Goal: Task Accomplishment & Management: Manage account settings

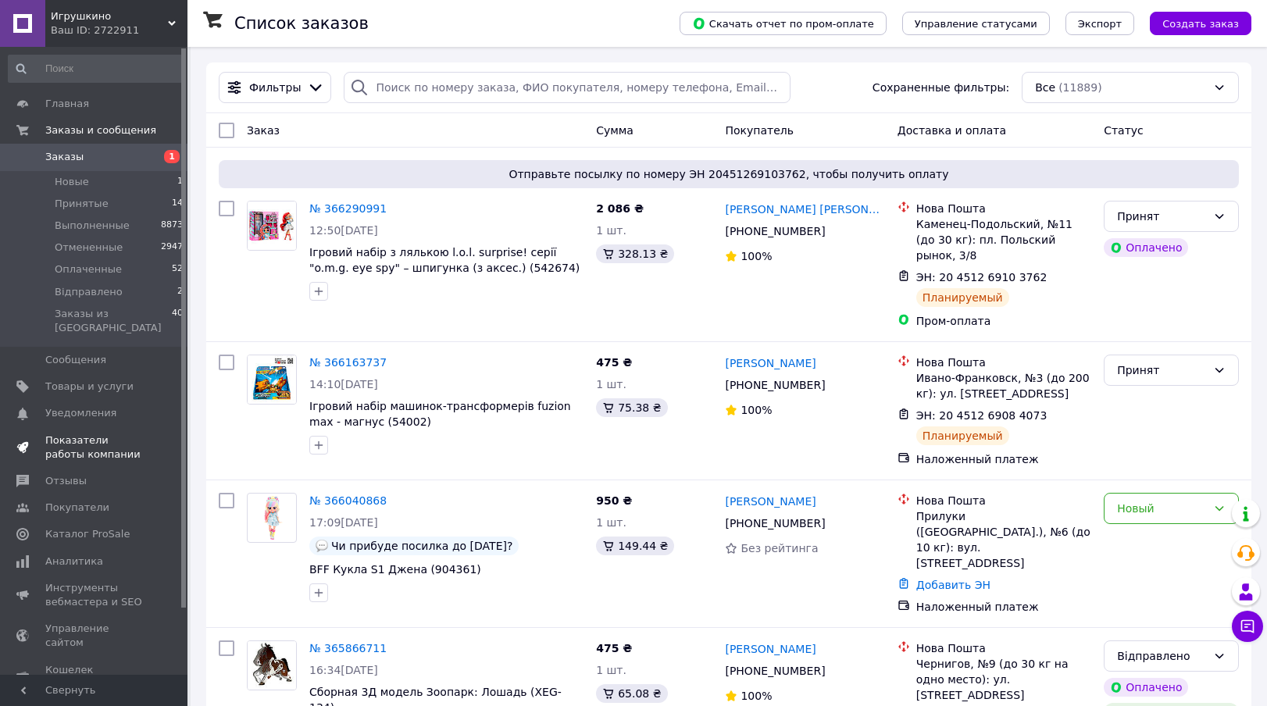
click at [82, 434] on span "Показатели работы компании" at bounding box center [94, 447] width 99 height 28
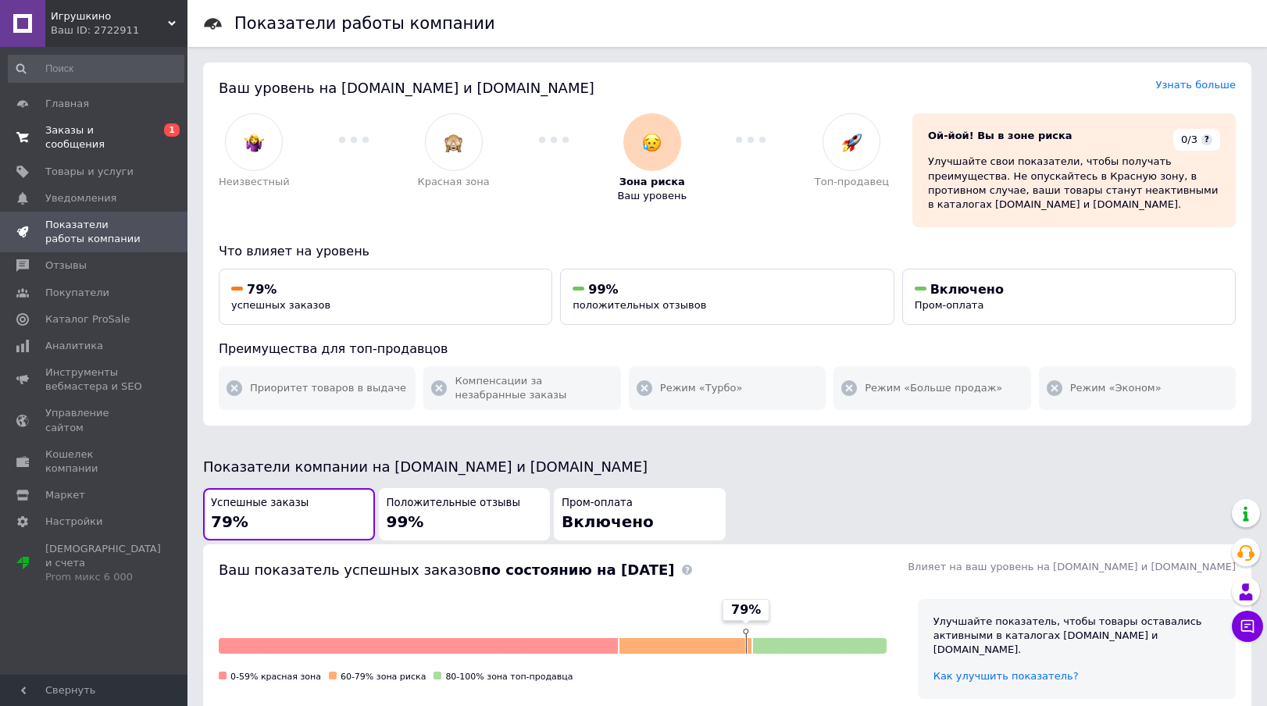
click at [75, 138] on span "Заказы и сообщения" at bounding box center [94, 137] width 99 height 28
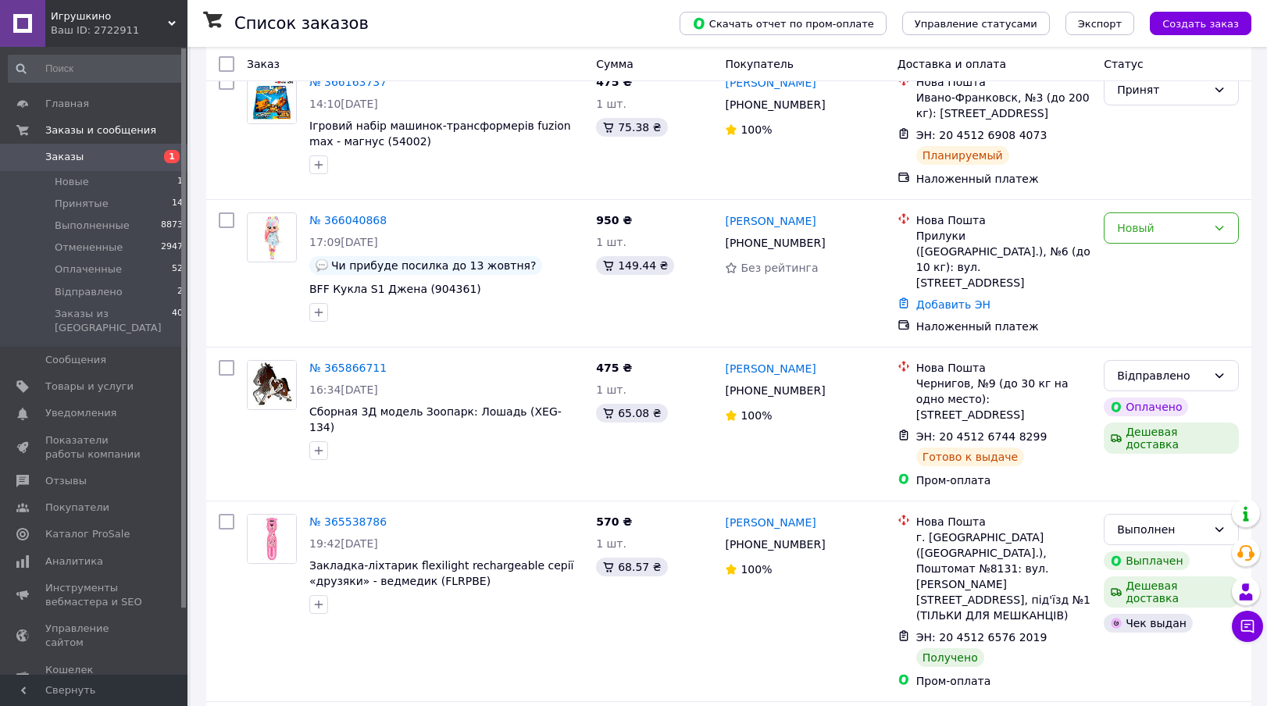
scroll to position [291, 0]
